Goal: Information Seeking & Learning: Understand process/instructions

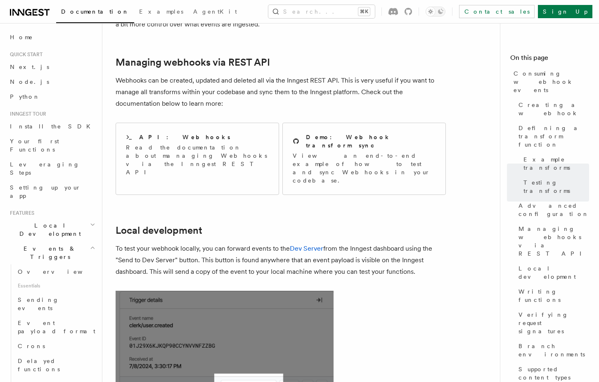
scroll to position [1730, 0]
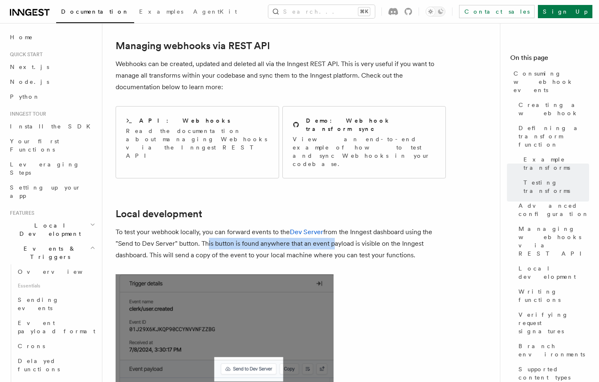
drag, startPoint x: 208, startPoint y: 193, endPoint x: 339, endPoint y: 196, distance: 130.8
click at [332, 226] on p "To test your webhook locally, you can forward events to the Dev Server from the…" at bounding box center [280, 243] width 330 height 35
click at [346, 226] on p "To test your webhook locally, you can forward events to the Dev Server from the…" at bounding box center [280, 243] width 330 height 35
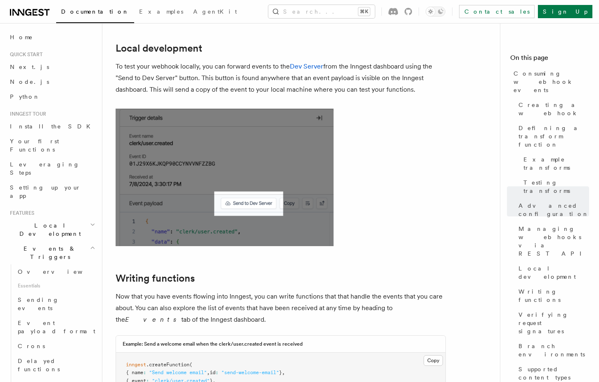
scroll to position [1797, 0]
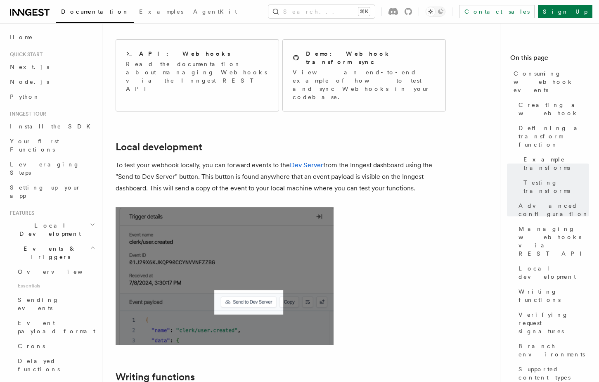
click at [351, 221] on article "Features Events & Triggers Consuming webhook events At its core, Inngest is cen…" at bounding box center [303, 80] width 377 height 3682
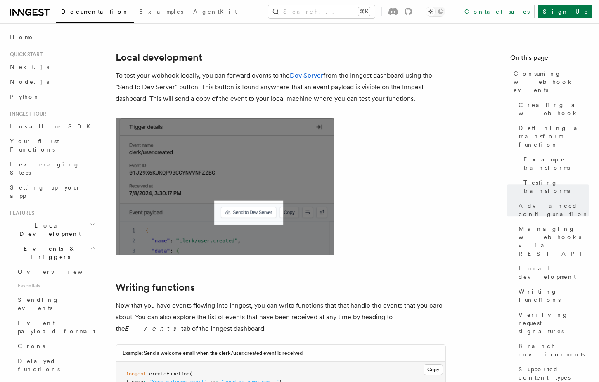
scroll to position [1939, 0]
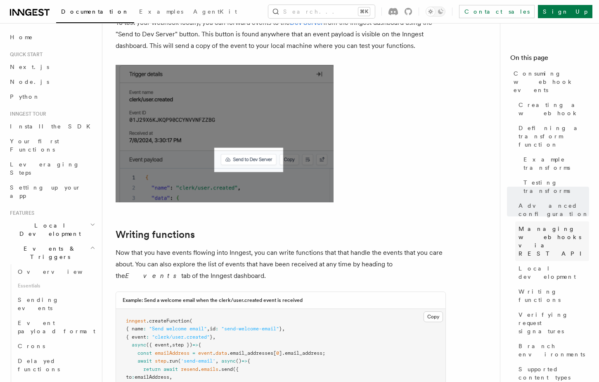
click at [545, 224] on span "Managing webhooks via REST API" at bounding box center [553, 240] width 71 height 33
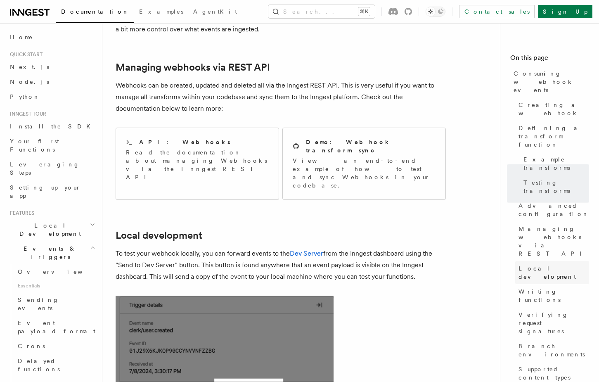
scroll to position [1705, 0]
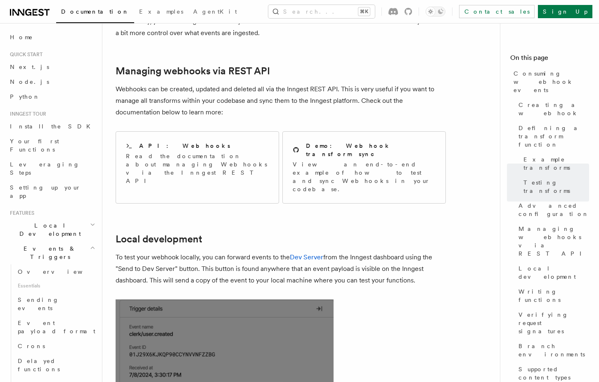
click at [220, 83] on p "Webhooks can be created, updated and deleted all via the Inngest REST API. This…" at bounding box center [280, 100] width 330 height 35
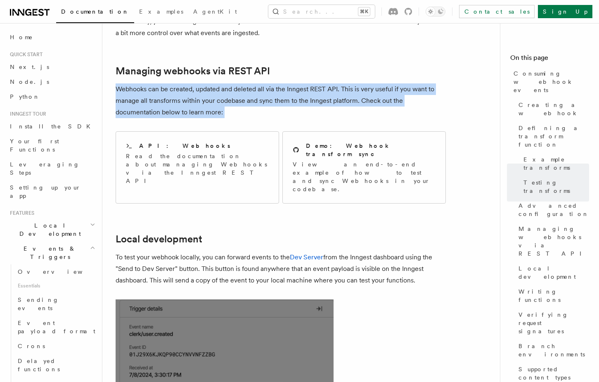
click at [220, 83] on p "Webhooks can be created, updated and deleted all via the Inngest REST API. This…" at bounding box center [280, 100] width 330 height 35
click at [223, 83] on p "Webhooks can be created, updated and deleted all via the Inngest REST API. This…" at bounding box center [280, 100] width 330 height 35
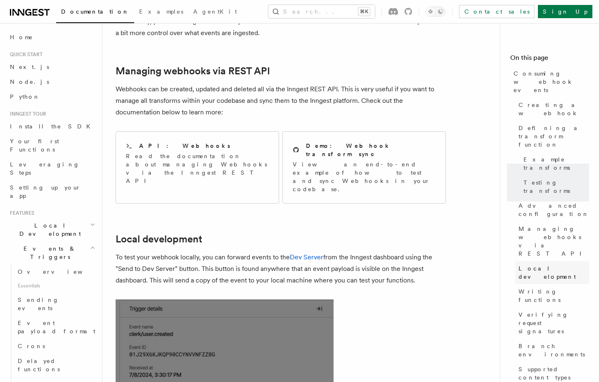
click at [547, 264] on span "Local development" at bounding box center [553, 272] width 71 height 16
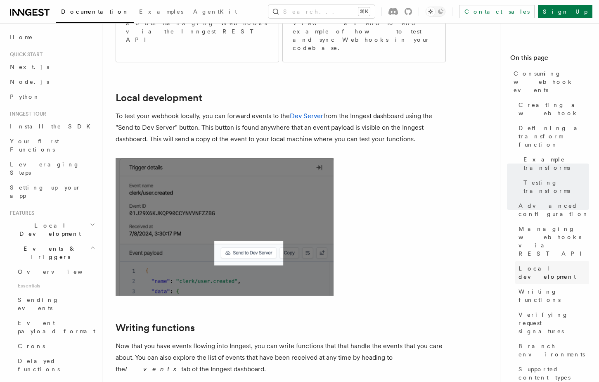
scroll to position [1848, 0]
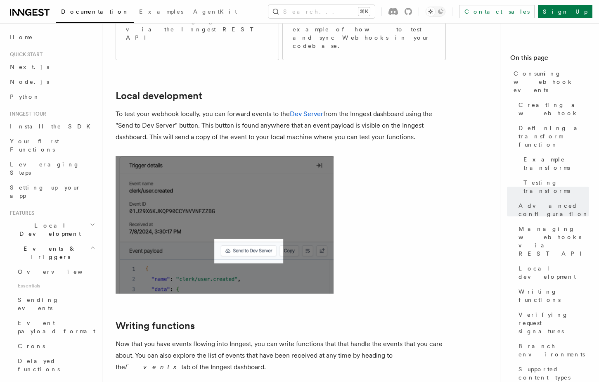
click at [358, 108] on p "To test your webhook locally, you can forward events to the Dev Server from the…" at bounding box center [280, 125] width 330 height 35
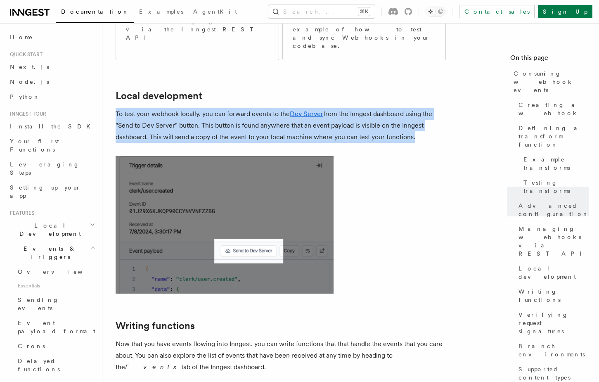
click at [362, 105] on article "Features Events & Triggers Consuming webhook events At its core, Inngest is cen…" at bounding box center [303, 29] width 377 height 3682
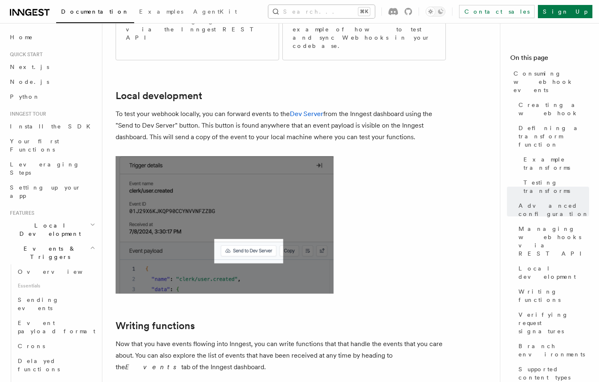
click at [346, 11] on button "Search... ⌘K" at bounding box center [321, 11] width 106 height 13
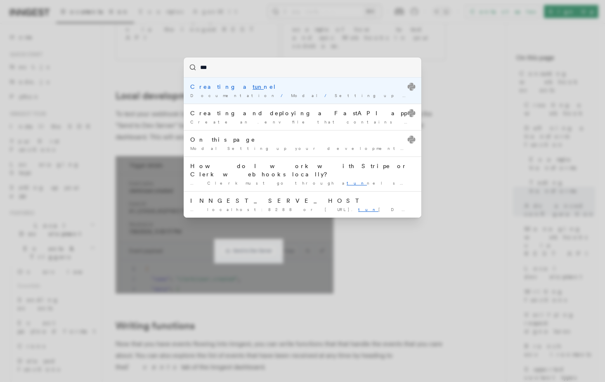
type input "****"
click at [298, 71] on input "****" at bounding box center [303, 67] width 238 height 20
click at [293, 85] on div "Creating a tunn el" at bounding box center [302, 86] width 224 height 8
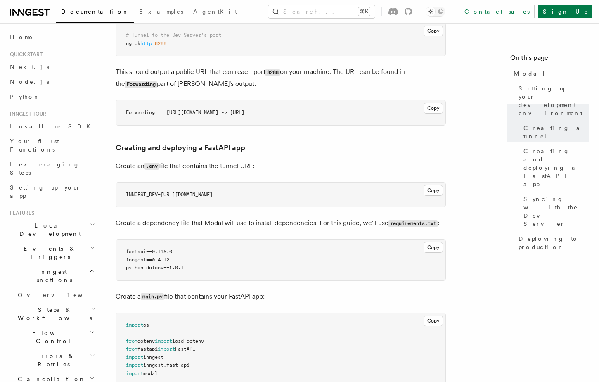
scroll to position [222, 0]
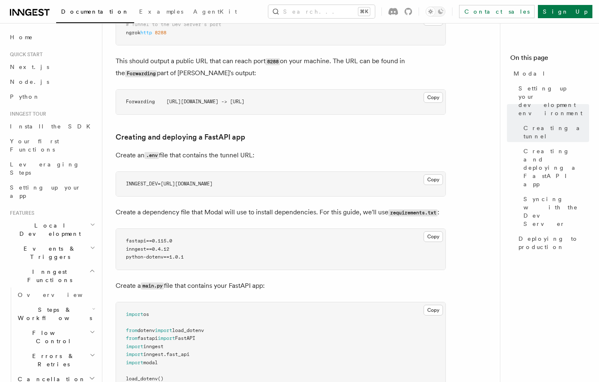
drag, startPoint x: 161, startPoint y: 156, endPoint x: 262, endPoint y: 160, distance: 101.6
click at [262, 160] on p "Create an .env file that contains the tunnel URL:" at bounding box center [280, 155] width 330 height 12
click at [214, 210] on p "Create a dependency file that Modal will use to install dependencies. For this …" at bounding box center [280, 212] width 330 height 12
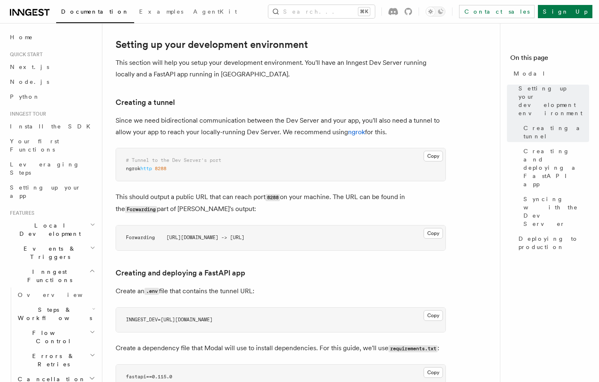
scroll to position [76, 0]
